Goal: Information Seeking & Learning: Learn about a topic

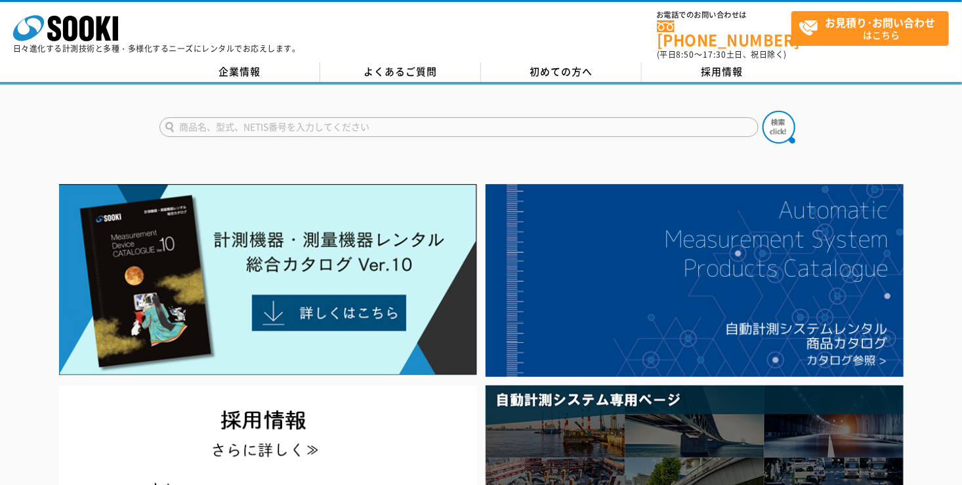
drag, startPoint x: 0, startPoint y: 0, endPoint x: 325, endPoint y: 121, distance: 347.0
click at [325, 121] on input "text" at bounding box center [458, 127] width 599 height 20
type input "商品名、型式、NETIS番号を入力してください"
type input "湿度温度計"
click at [762, 111] on button at bounding box center [778, 127] width 33 height 33
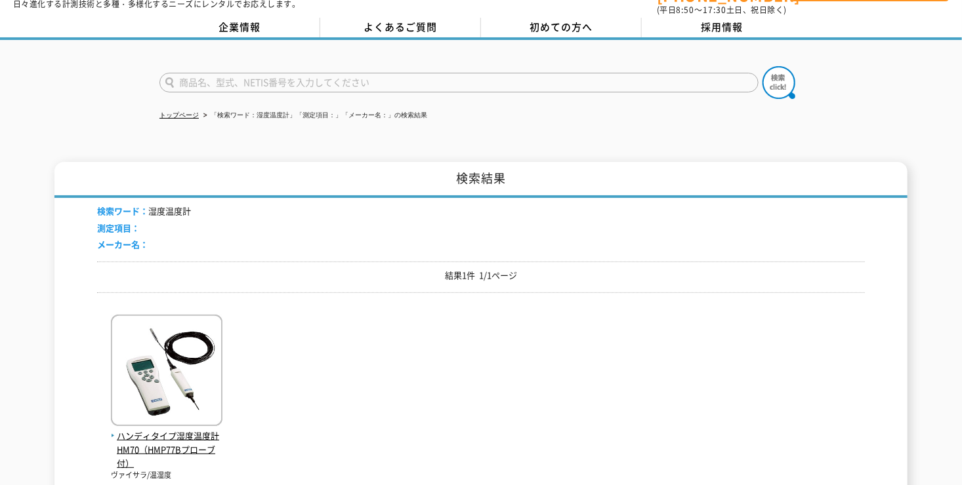
scroll to position [66, 0]
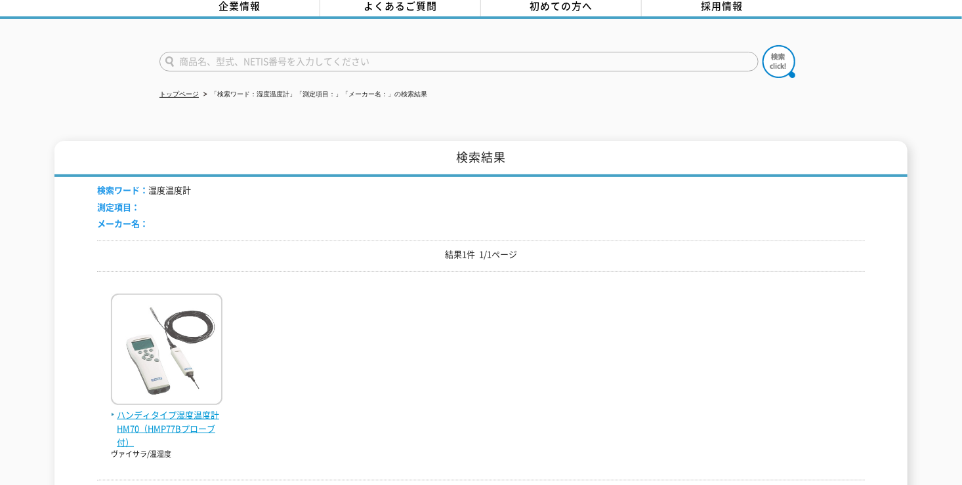
click at [169, 392] on img at bounding box center [167, 351] width 112 height 115
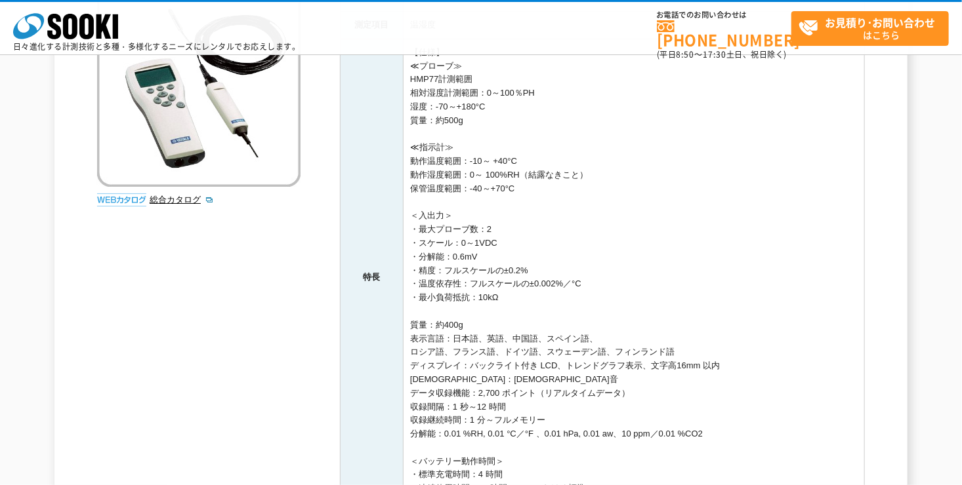
scroll to position [459, 0]
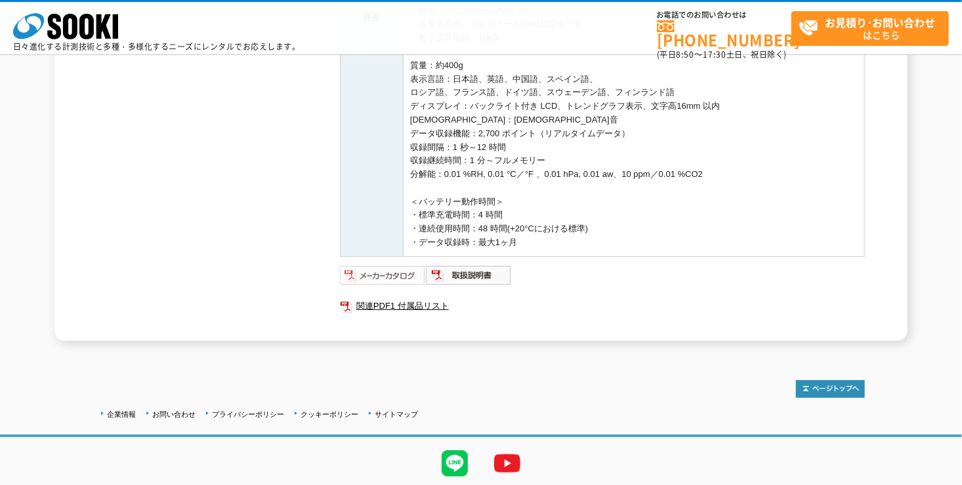
click at [377, 273] on img at bounding box center [383, 275] width 86 height 21
click at [419, 306] on link "関連PDF1 付属品リスト" at bounding box center [602, 306] width 525 height 17
click at [459, 277] on img at bounding box center [469, 275] width 86 height 21
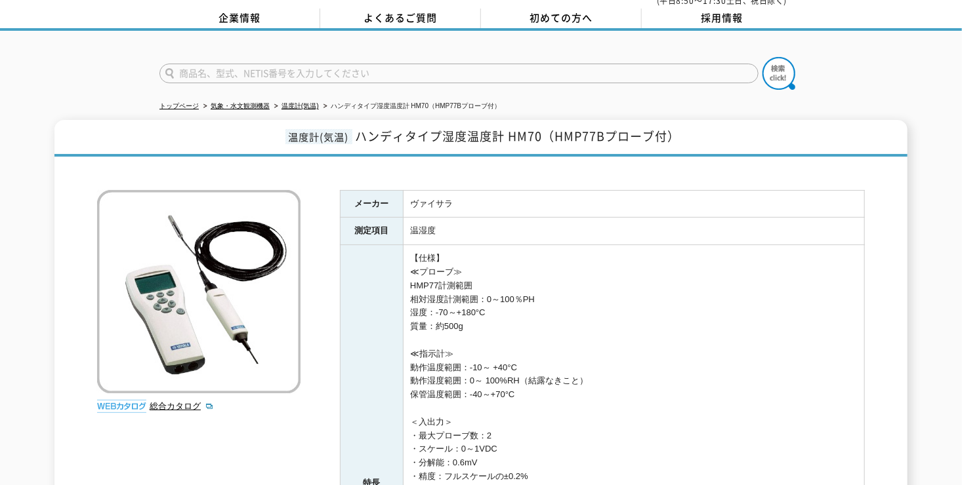
scroll to position [0, 0]
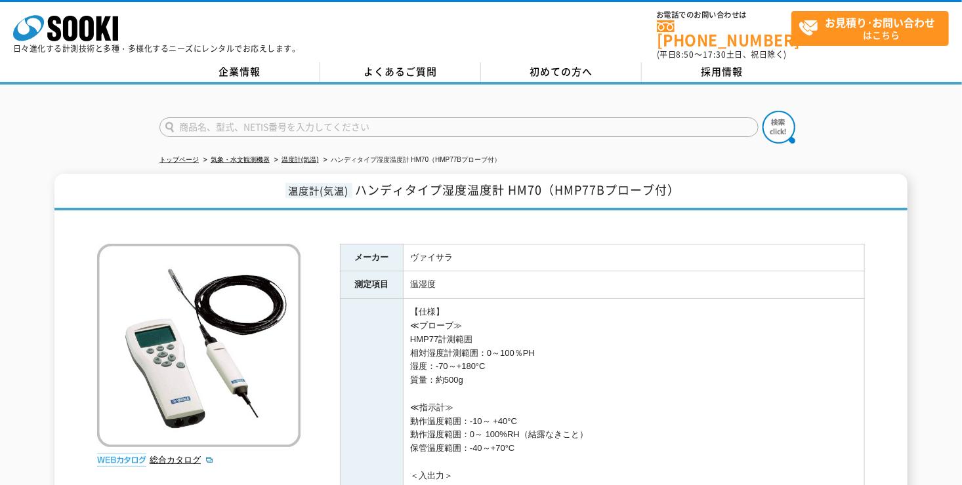
click at [527, 283] on td "温湿度" at bounding box center [633, 286] width 461 height 28
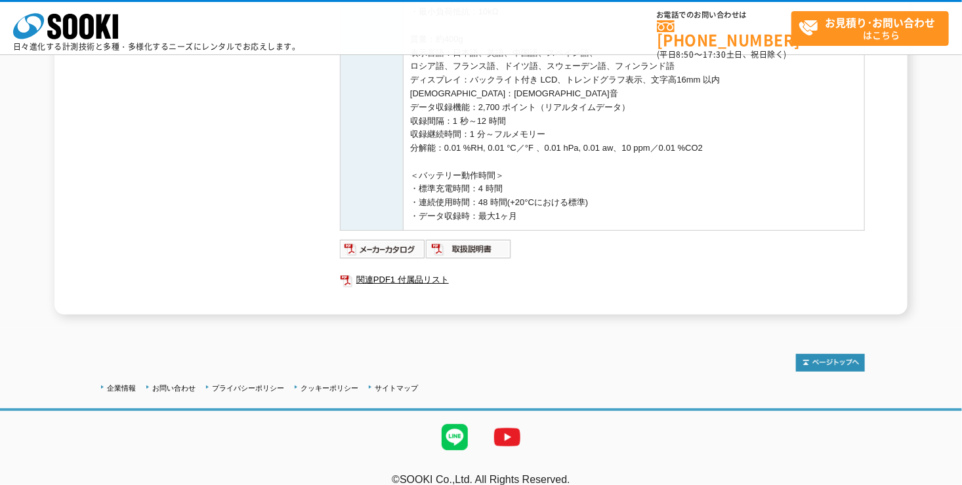
scroll to position [501, 0]
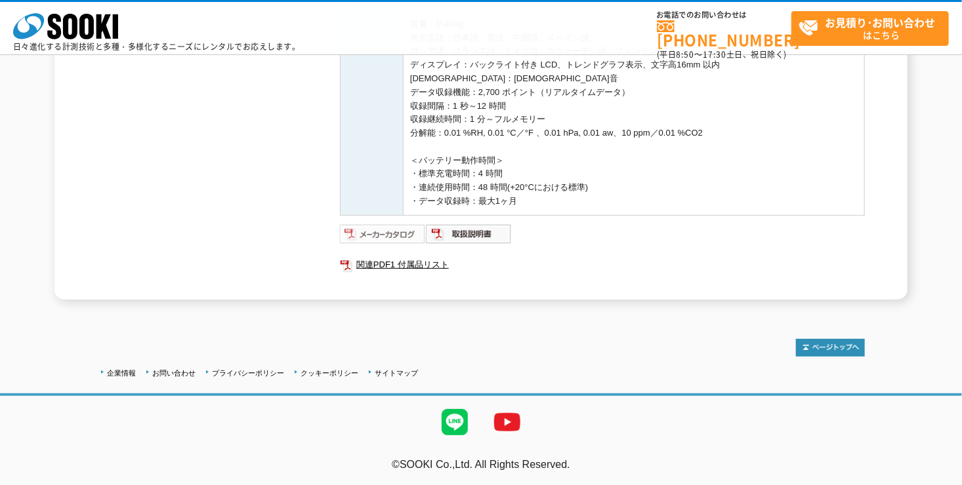
click at [403, 234] on img at bounding box center [383, 234] width 86 height 21
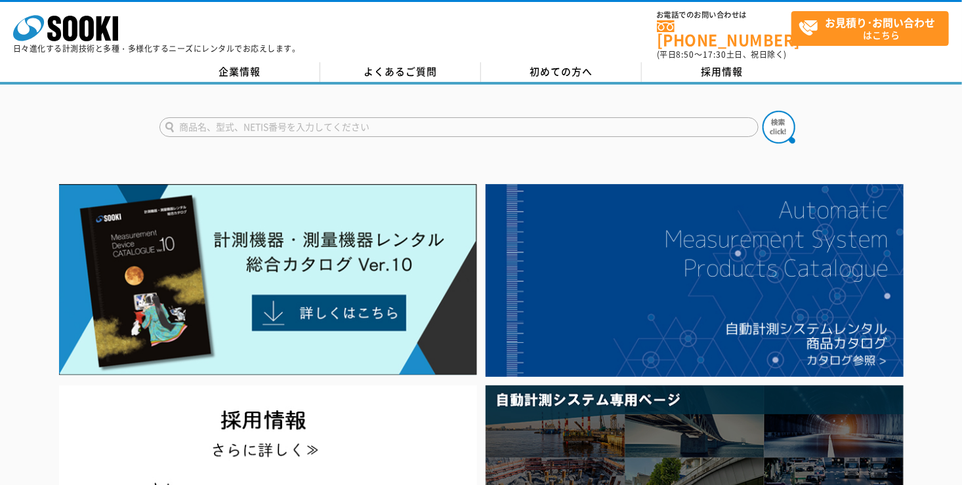
click at [231, 122] on input "text" at bounding box center [458, 127] width 599 height 20
type input "HM70"
click at [762, 111] on button at bounding box center [778, 127] width 33 height 33
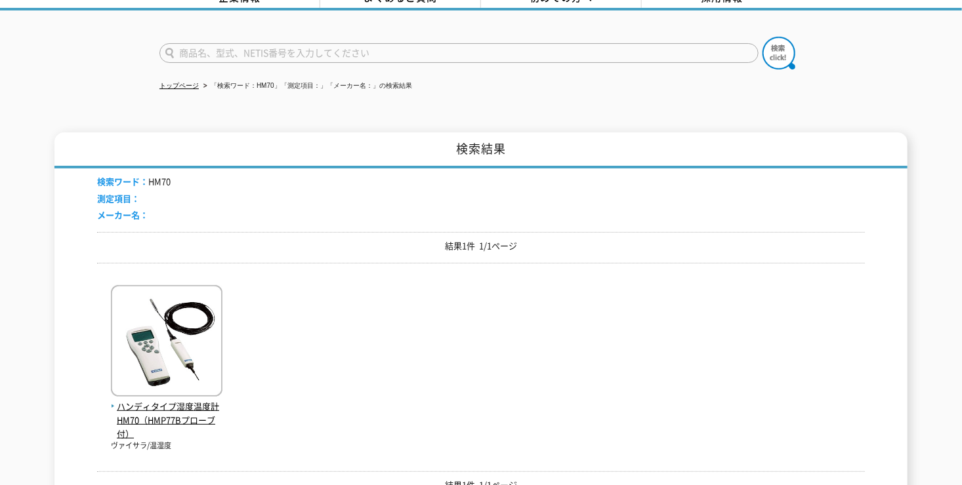
scroll to position [197, 0]
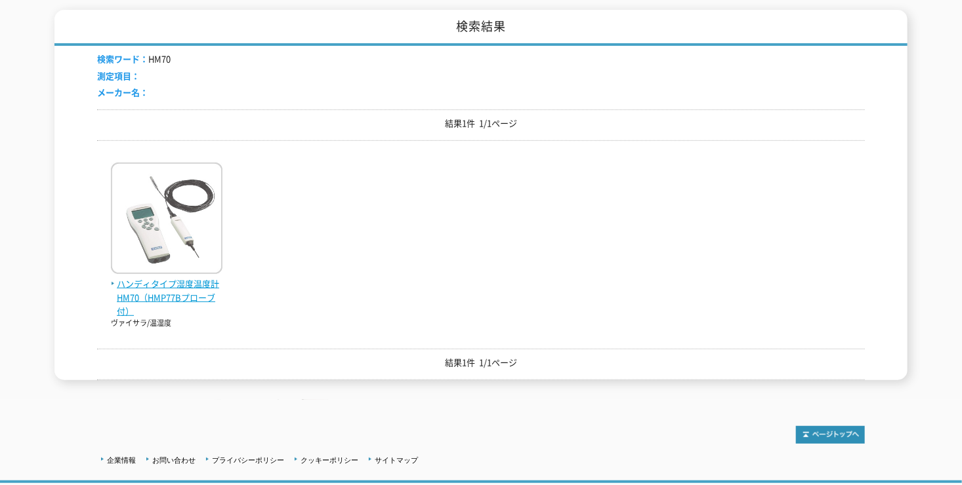
click at [174, 297] on span "ハンディタイプ湿度温度計 HM70（HMP77Bプローブ付）" at bounding box center [167, 297] width 112 height 41
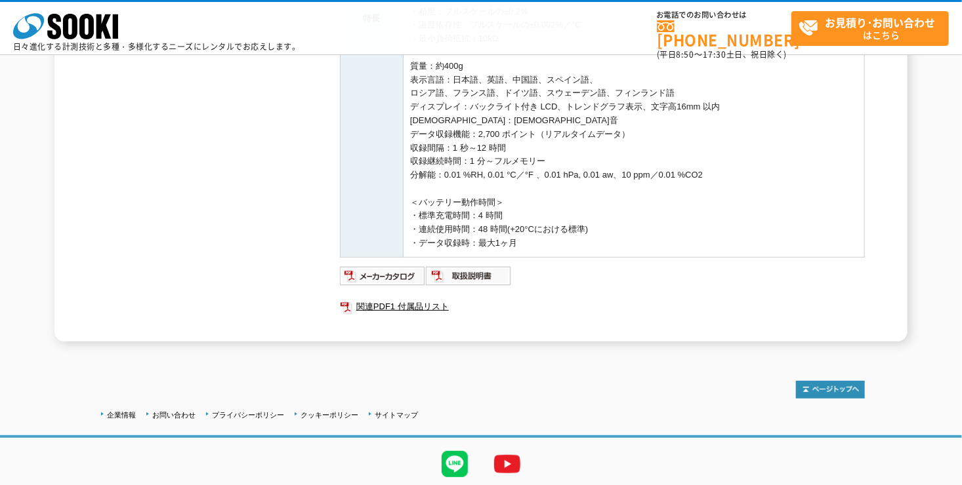
scroll to position [369, 0]
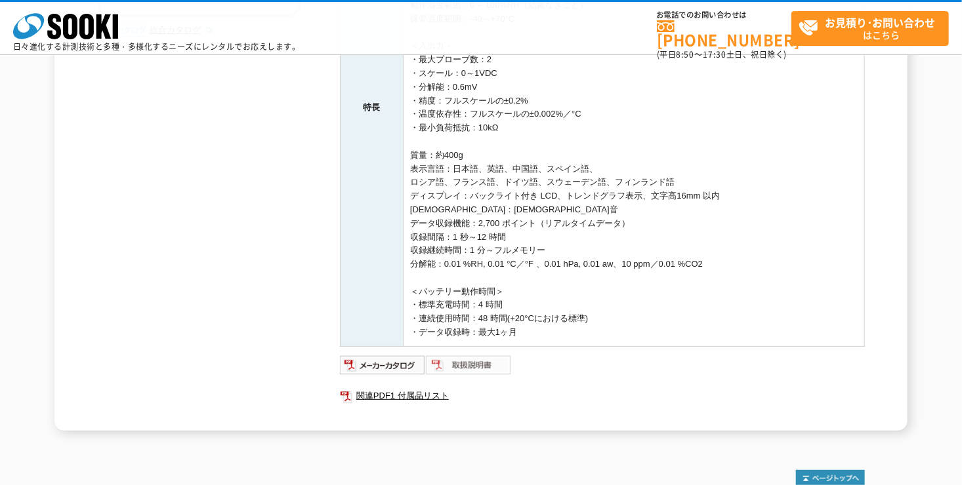
click at [480, 368] on img at bounding box center [469, 365] width 86 height 21
click at [388, 360] on img at bounding box center [383, 365] width 86 height 21
click at [400, 394] on link "関連PDF1 付属品リスト" at bounding box center [602, 396] width 525 height 17
click at [464, 254] on td "【仕様】 ≪プローブ≫ HMP77計測範囲 相対湿度計測範囲：0～100％PH 湿度：-70～+180°C 質量：約500g ≪指示計≫ 動作温度範囲：-10…" at bounding box center [633, 108] width 461 height 478
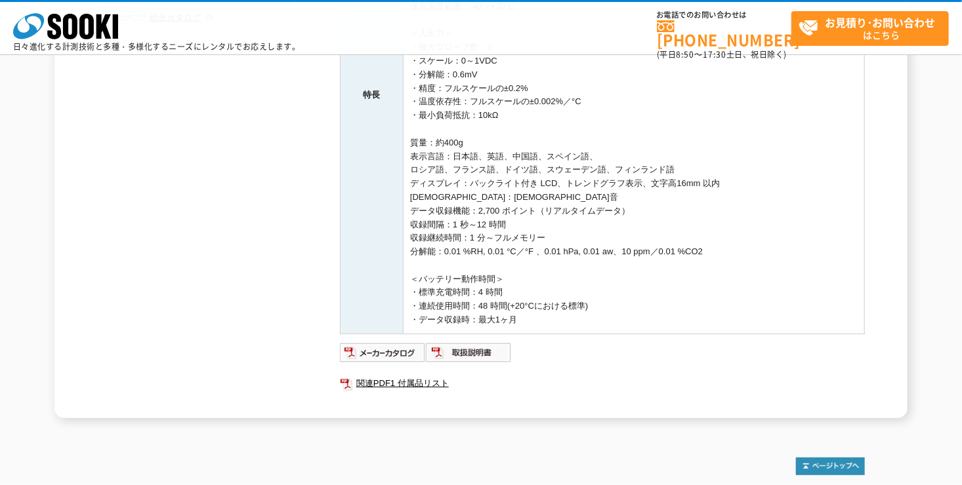
scroll to position [501, 0]
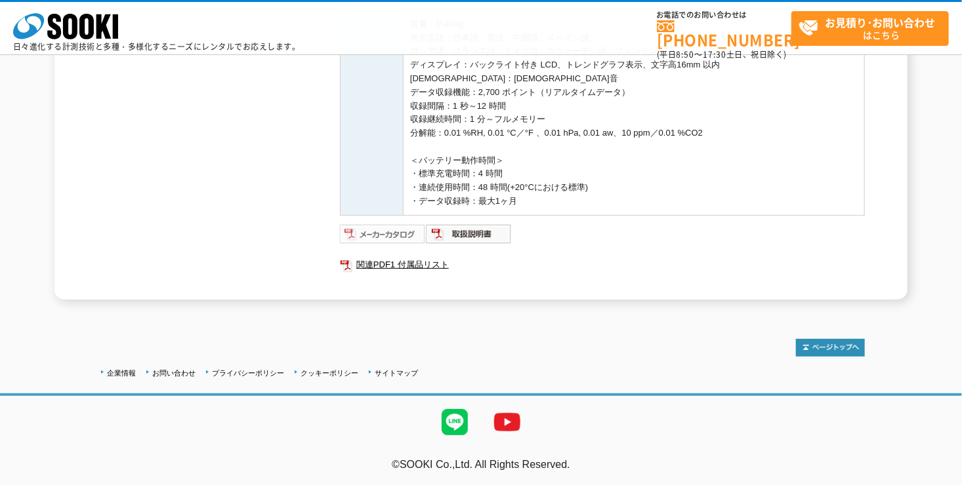
click at [387, 232] on img at bounding box center [383, 234] width 86 height 21
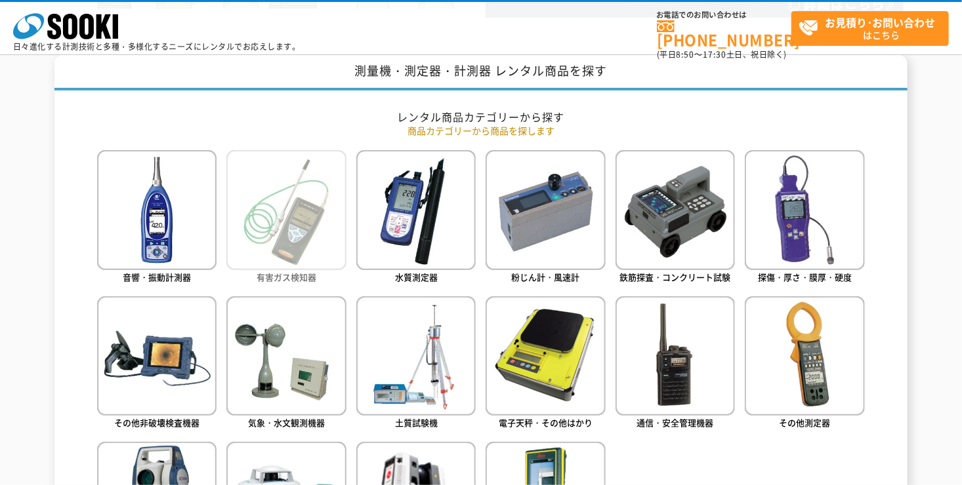
click at [253, 220] on img at bounding box center [285, 209] width 119 height 119
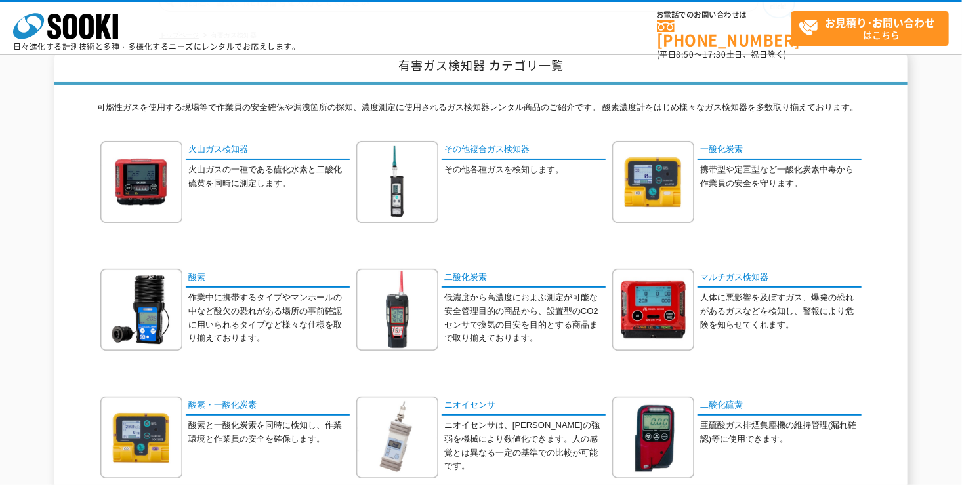
scroll to position [131, 0]
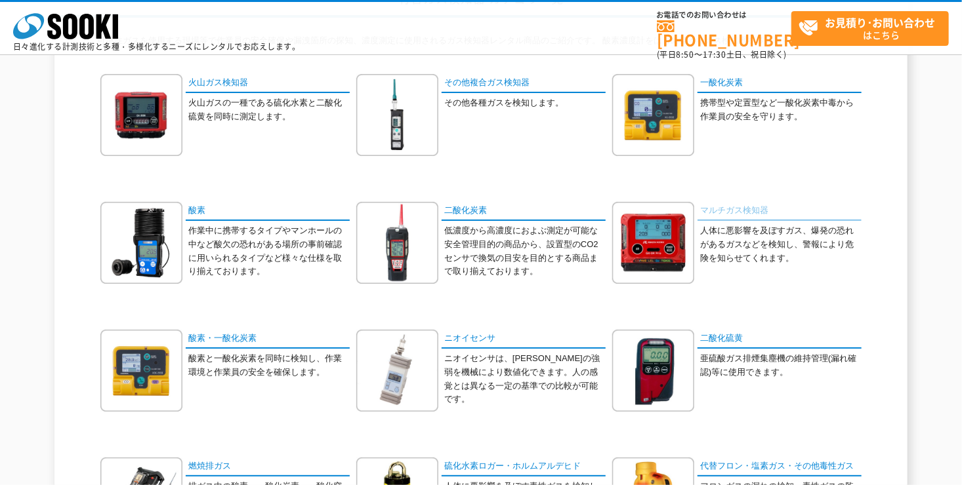
click at [722, 213] on link "マルチガス検知器" at bounding box center [779, 211] width 164 height 19
click at [478, 216] on link "二酸化炭素" at bounding box center [523, 211] width 164 height 19
click at [189, 215] on link "酸素" at bounding box center [268, 211] width 164 height 19
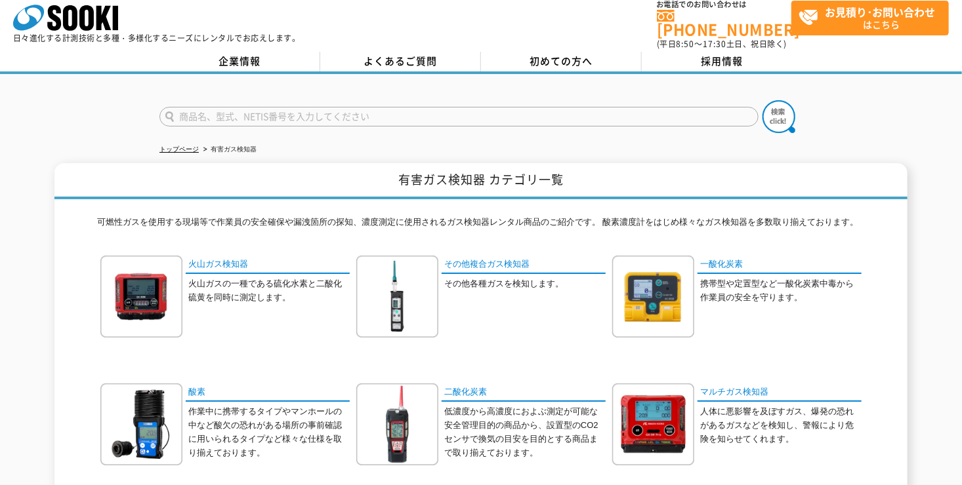
scroll to position [0, 0]
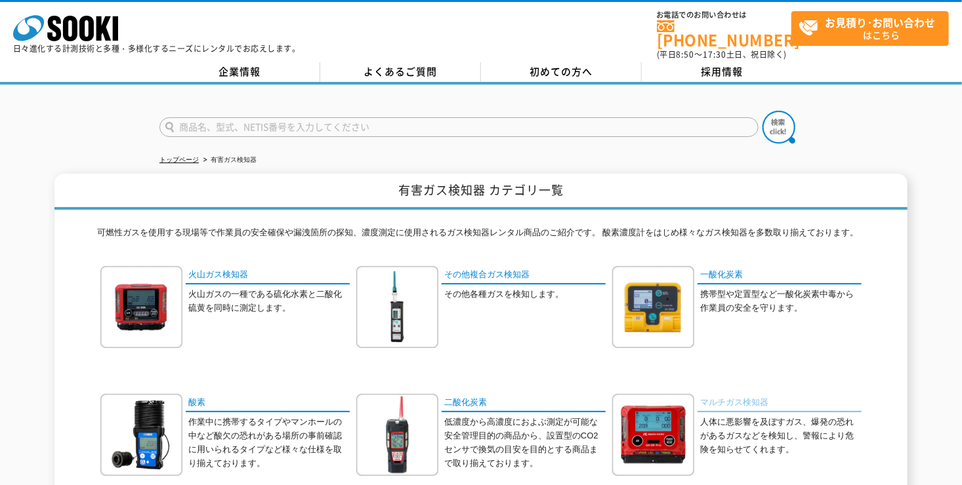
click at [752, 397] on link "マルチガス検知器" at bounding box center [779, 403] width 164 height 19
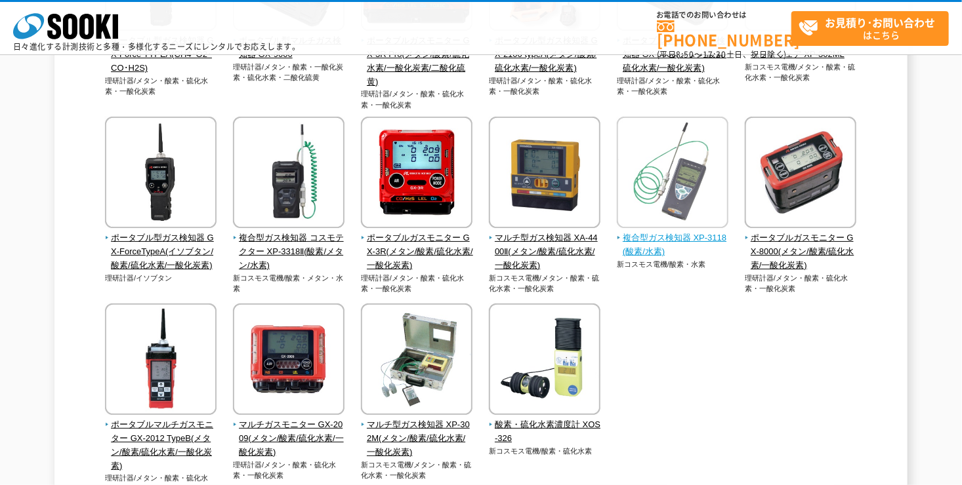
scroll to position [328, 0]
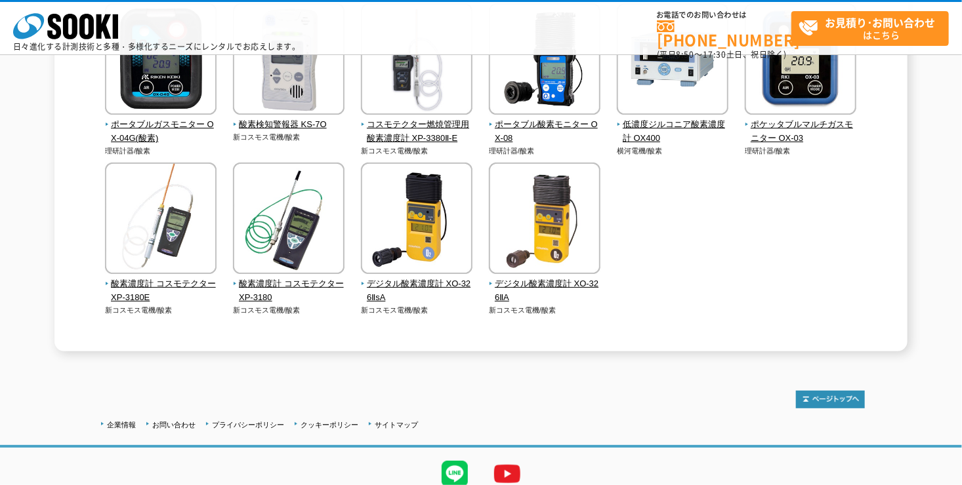
scroll to position [123, 0]
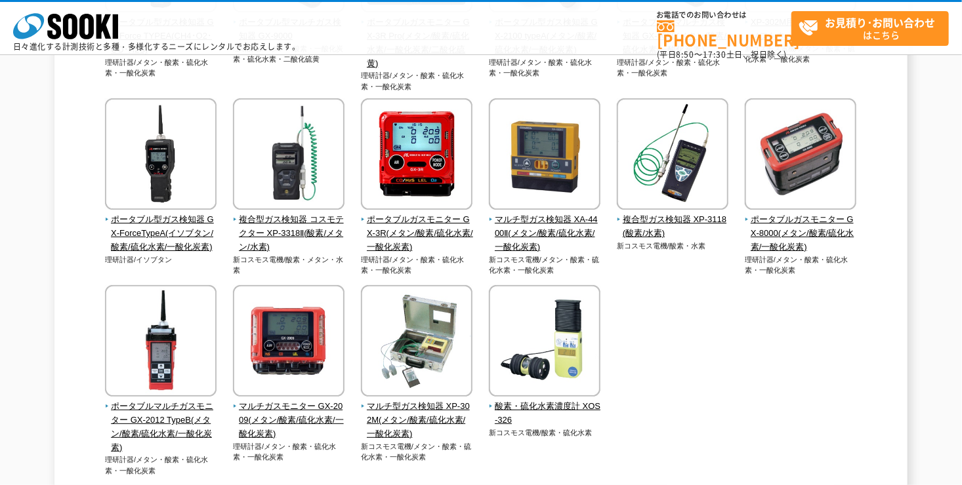
scroll to position [328, 0]
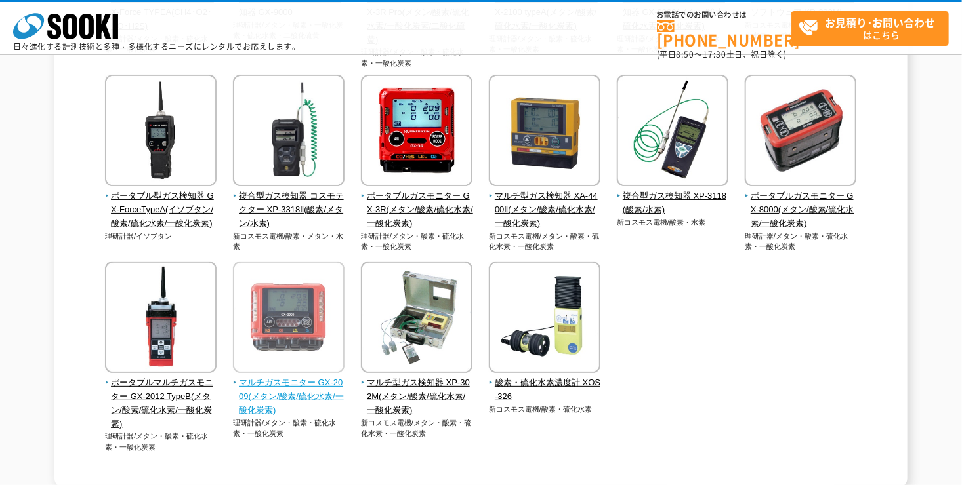
click at [296, 391] on span "マルチガスモニター GX-2009(メタン/酸素/硫化水素/一酸化炭素)" at bounding box center [289, 397] width 112 height 41
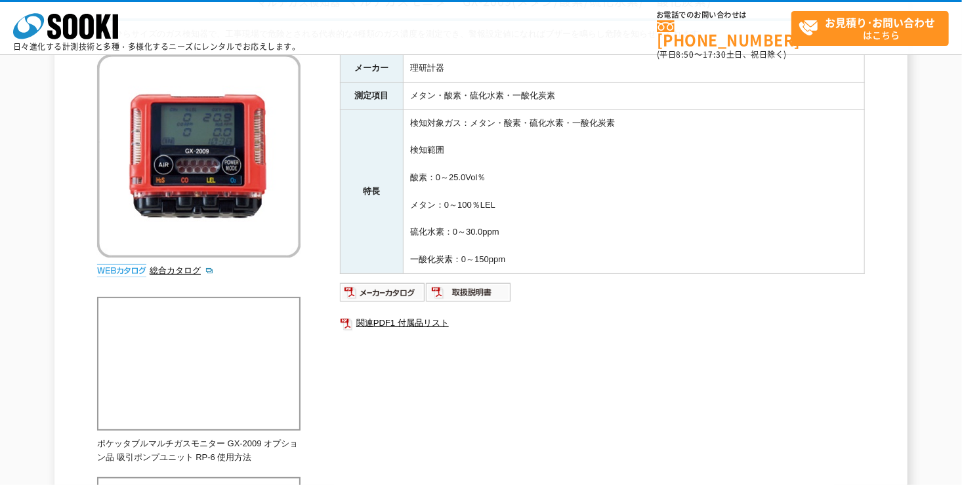
scroll to position [131, 0]
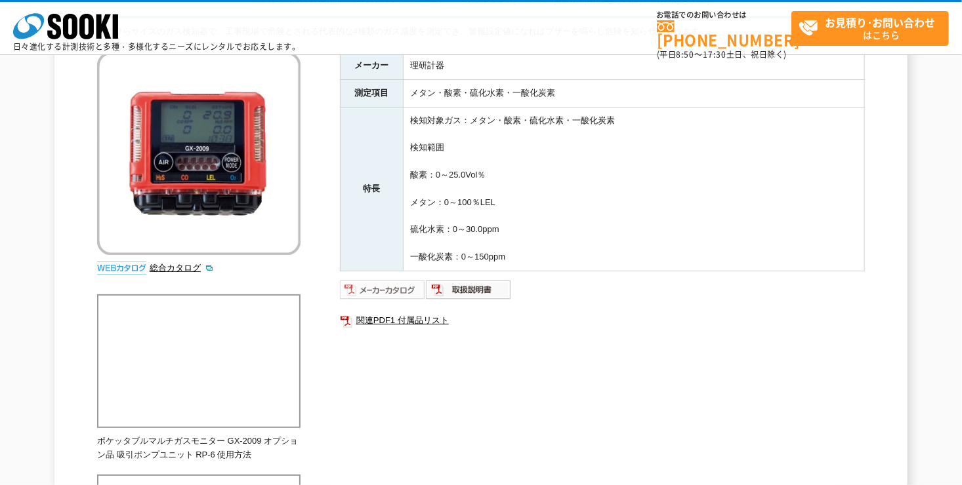
click at [361, 291] on img at bounding box center [383, 289] width 86 height 21
